Goal: Task Accomplishment & Management: Manage account settings

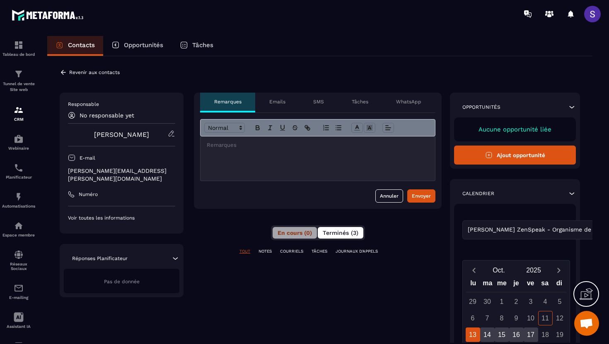
click at [340, 235] on span "Terminés (3)" at bounding box center [341, 233] width 36 height 7
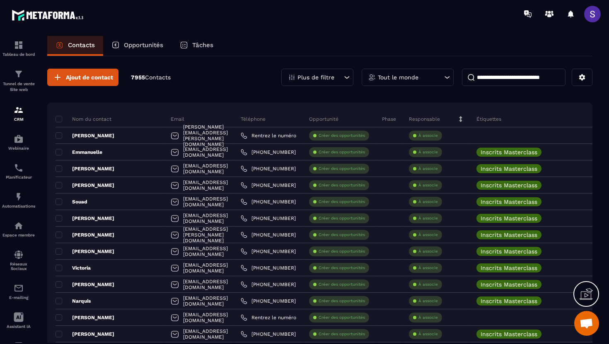
click at [332, 77] on p "Plus de filtre" at bounding box center [315, 78] width 37 height 6
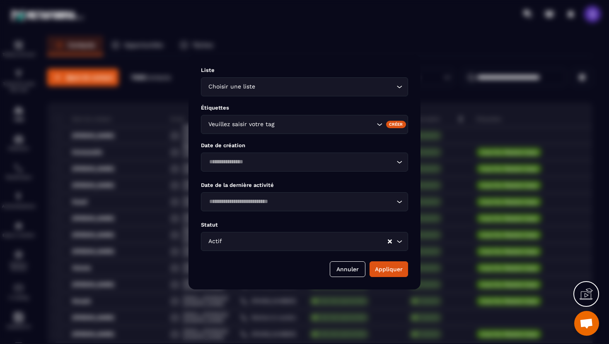
click at [327, 50] on div "Modal window" at bounding box center [304, 172] width 609 height 344
click at [342, 267] on button "Annuler" at bounding box center [348, 270] width 36 height 16
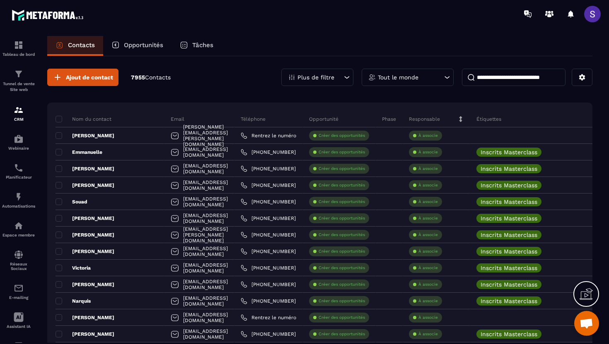
click at [317, 83] on div "Plus de filtre" at bounding box center [317, 77] width 72 height 17
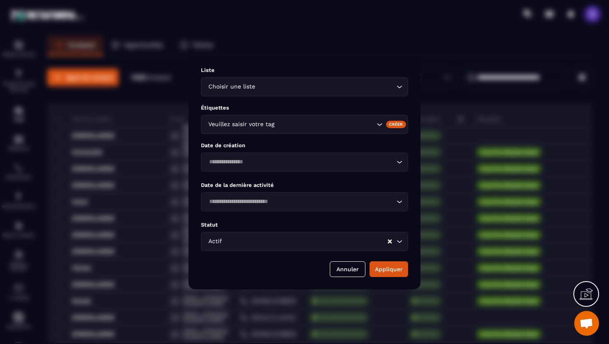
click at [289, 124] on input "Search for option" at bounding box center [325, 124] width 99 height 9
click at [384, 27] on div "Modal window" at bounding box center [304, 172] width 609 height 344
click at [347, 272] on button "Annuler" at bounding box center [348, 270] width 36 height 16
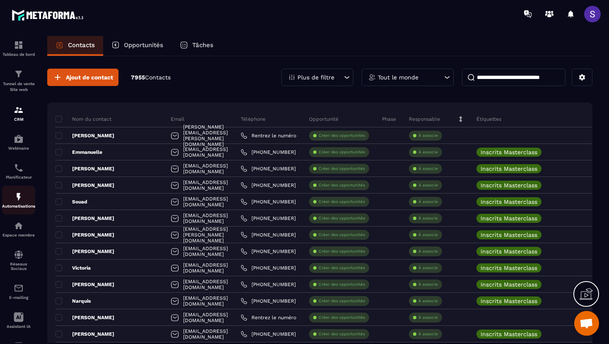
click at [16, 198] on img at bounding box center [19, 197] width 10 height 10
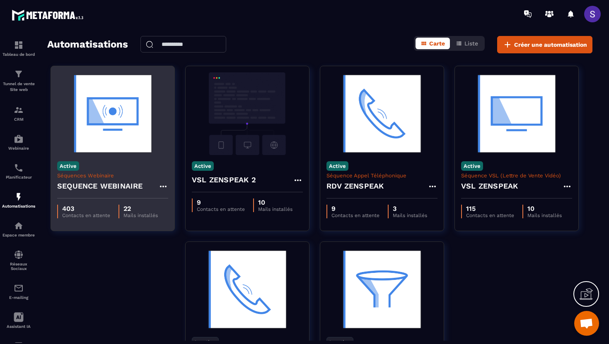
click at [135, 150] on img at bounding box center [112, 113] width 111 height 83
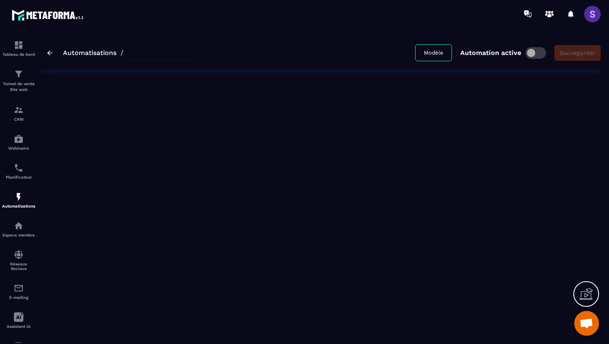
type input "**********"
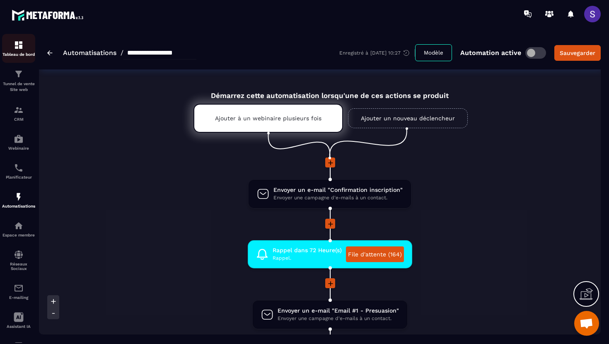
click at [24, 46] on div "Tableau de bord" at bounding box center [18, 48] width 33 height 17
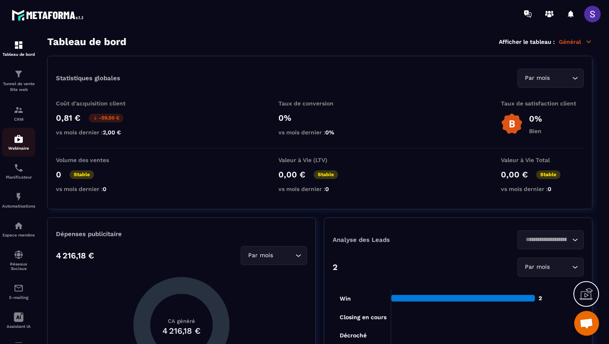
click at [19, 143] on img at bounding box center [19, 139] width 10 height 10
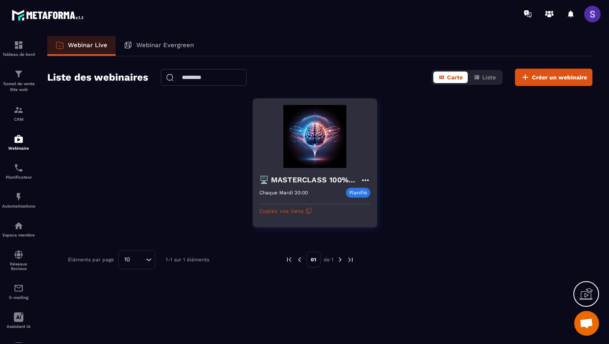
click at [295, 200] on div at bounding box center [314, 201] width 111 height 7
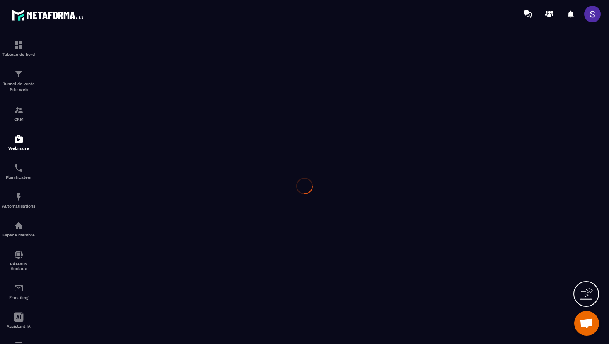
type input "**********"
type textarea "**********"
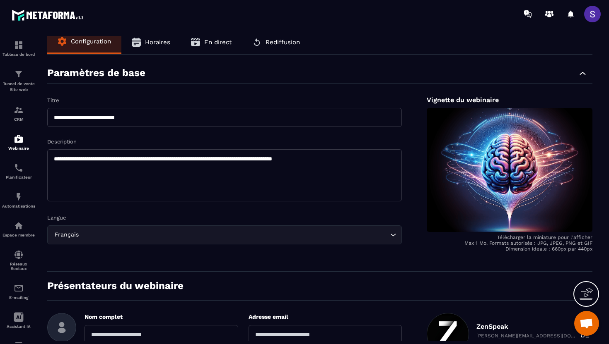
scroll to position [3, 0]
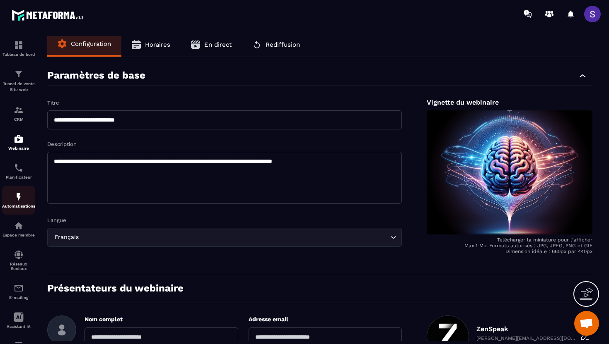
click at [14, 198] on img at bounding box center [19, 197] width 10 height 10
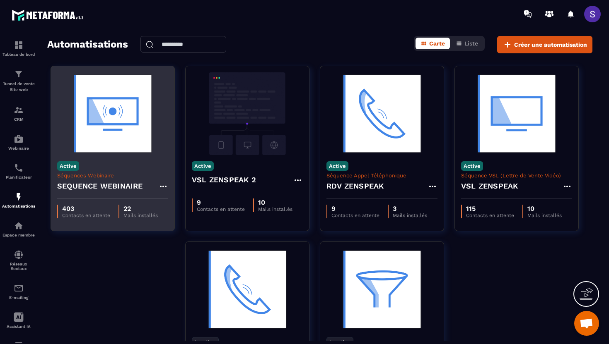
click at [117, 134] on img at bounding box center [112, 113] width 111 height 83
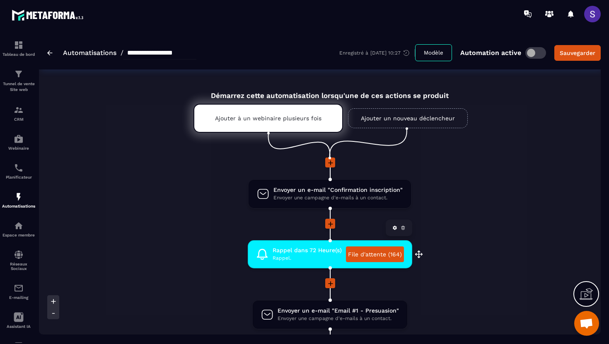
click at [366, 258] on link "File d'attente (164)" at bounding box center [375, 255] width 58 height 16
